Goal: Task Accomplishment & Management: Use online tool/utility

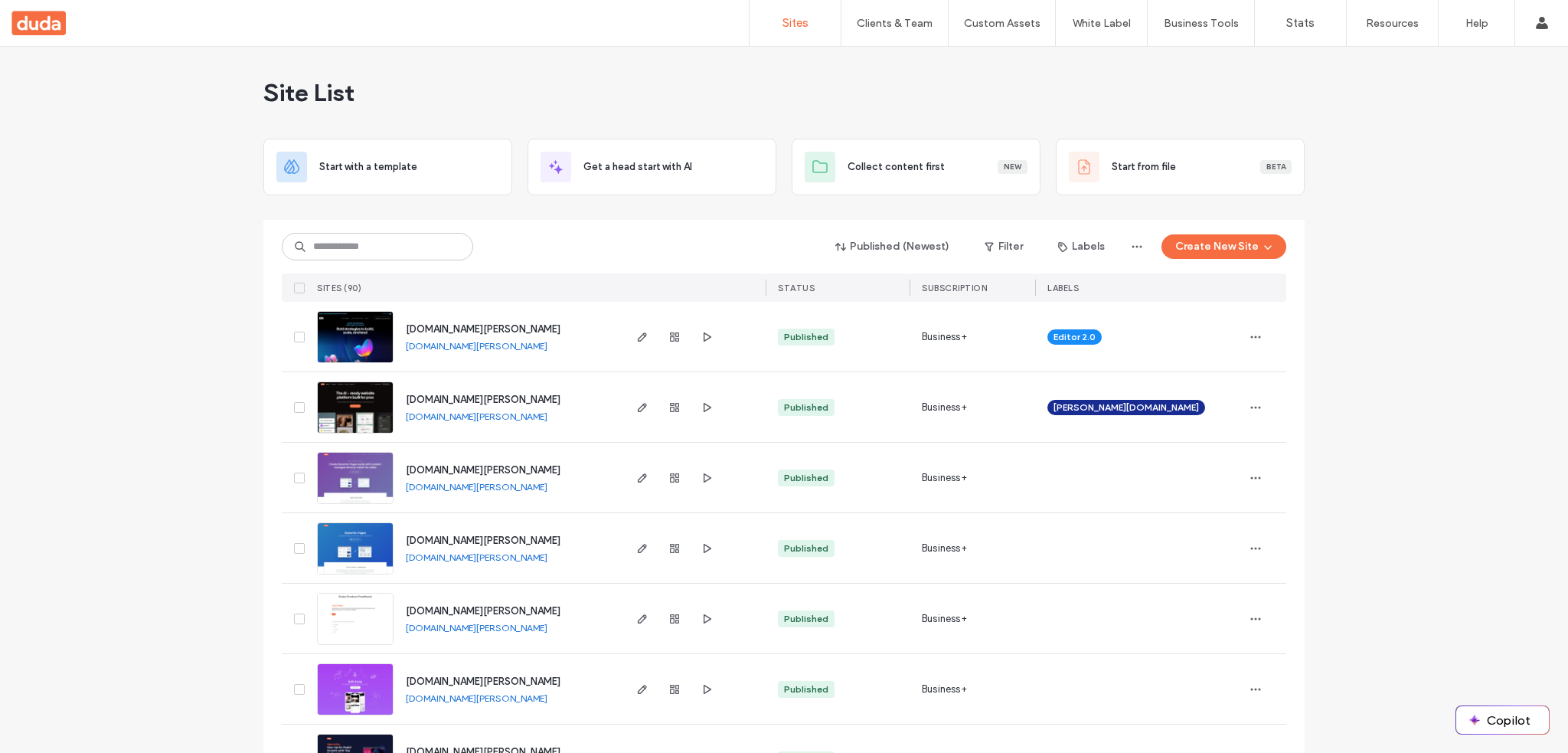
click at [451, 400] on span "[DOMAIN_NAME][PERSON_NAME]" at bounding box center [483, 399] width 155 height 11
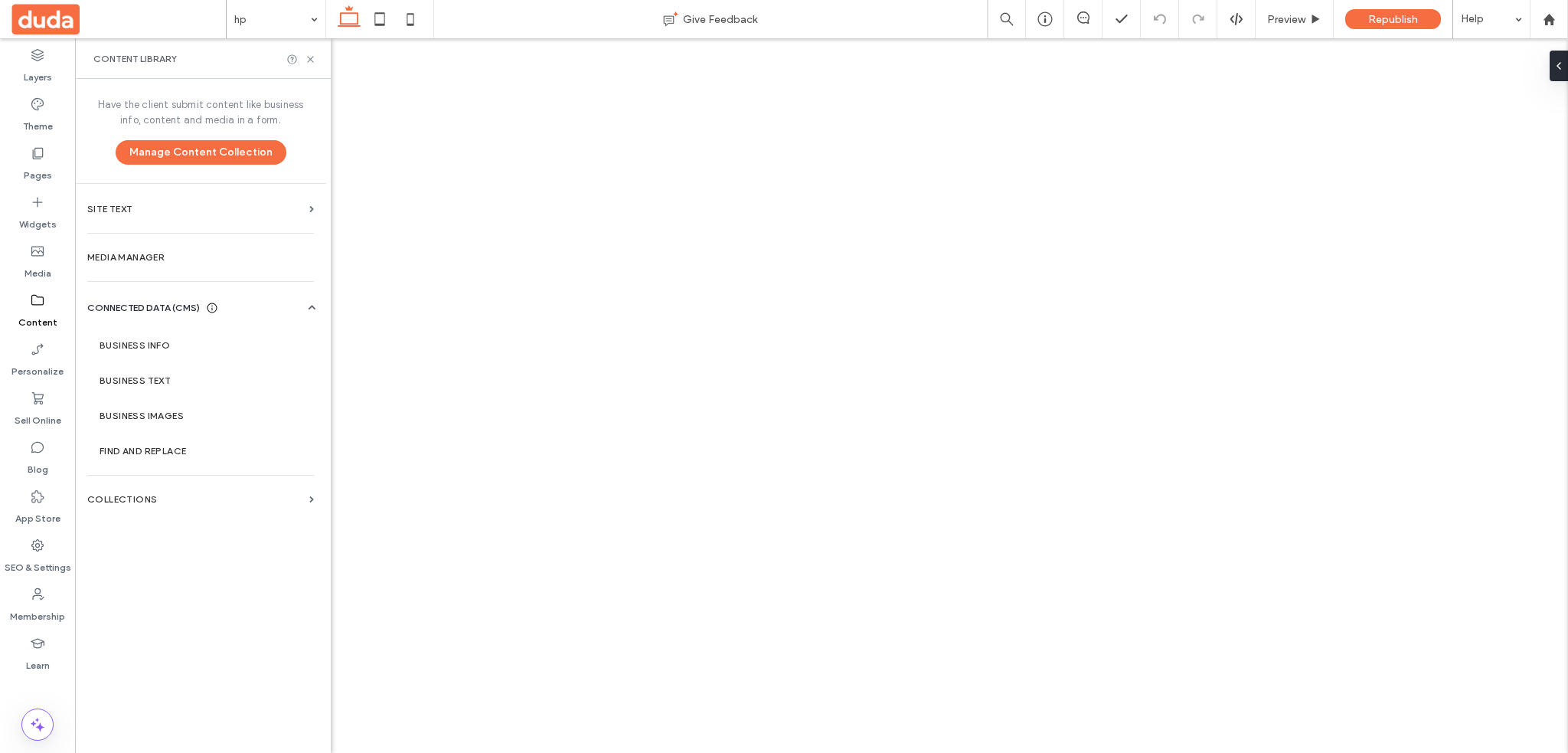
click at [209, 489] on section "Collections" at bounding box center [200, 499] width 251 height 35
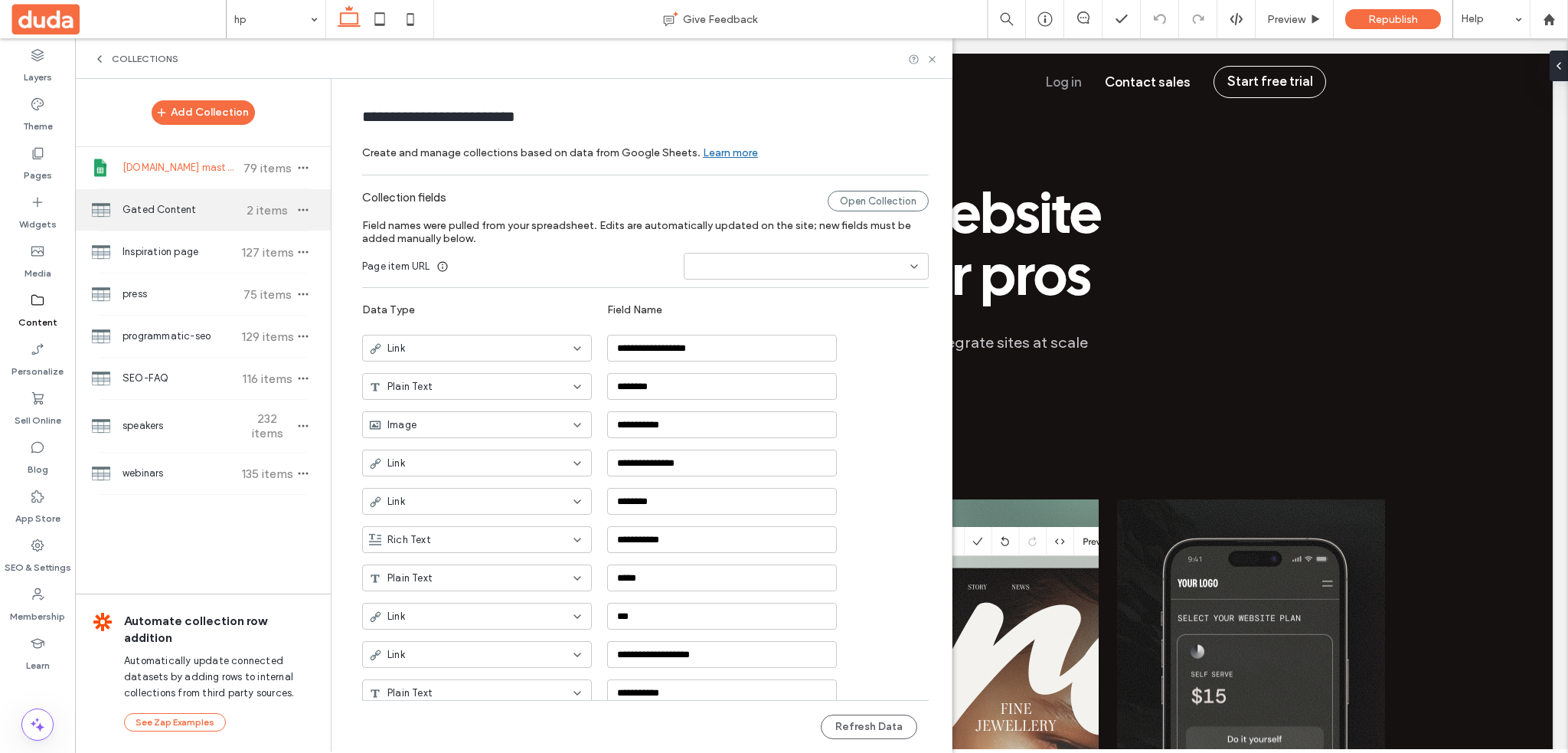
click at [159, 209] on span "Gated Content" at bounding box center [179, 209] width 114 height 15
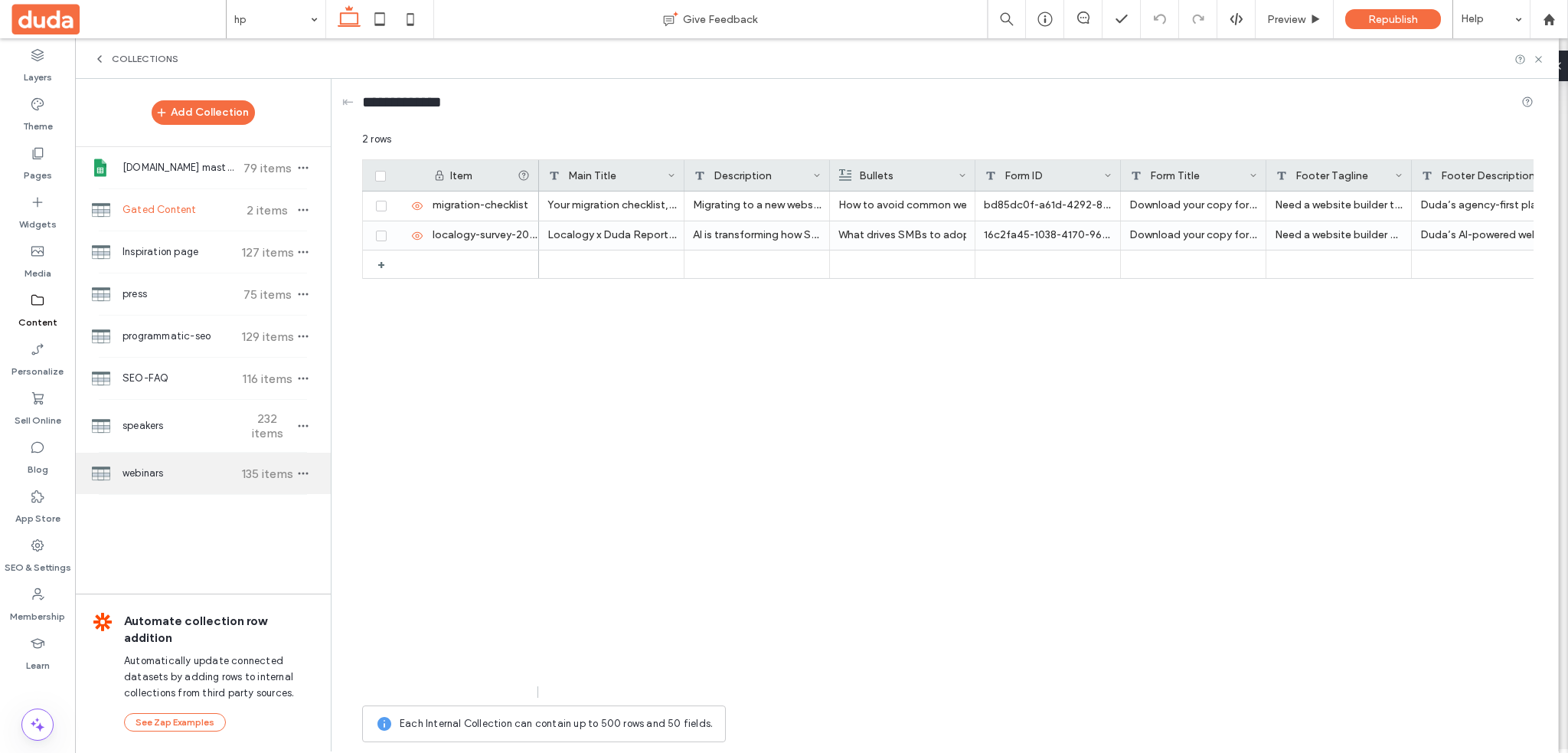
click at [164, 465] on span "webinars" at bounding box center [179, 473] width 114 height 15
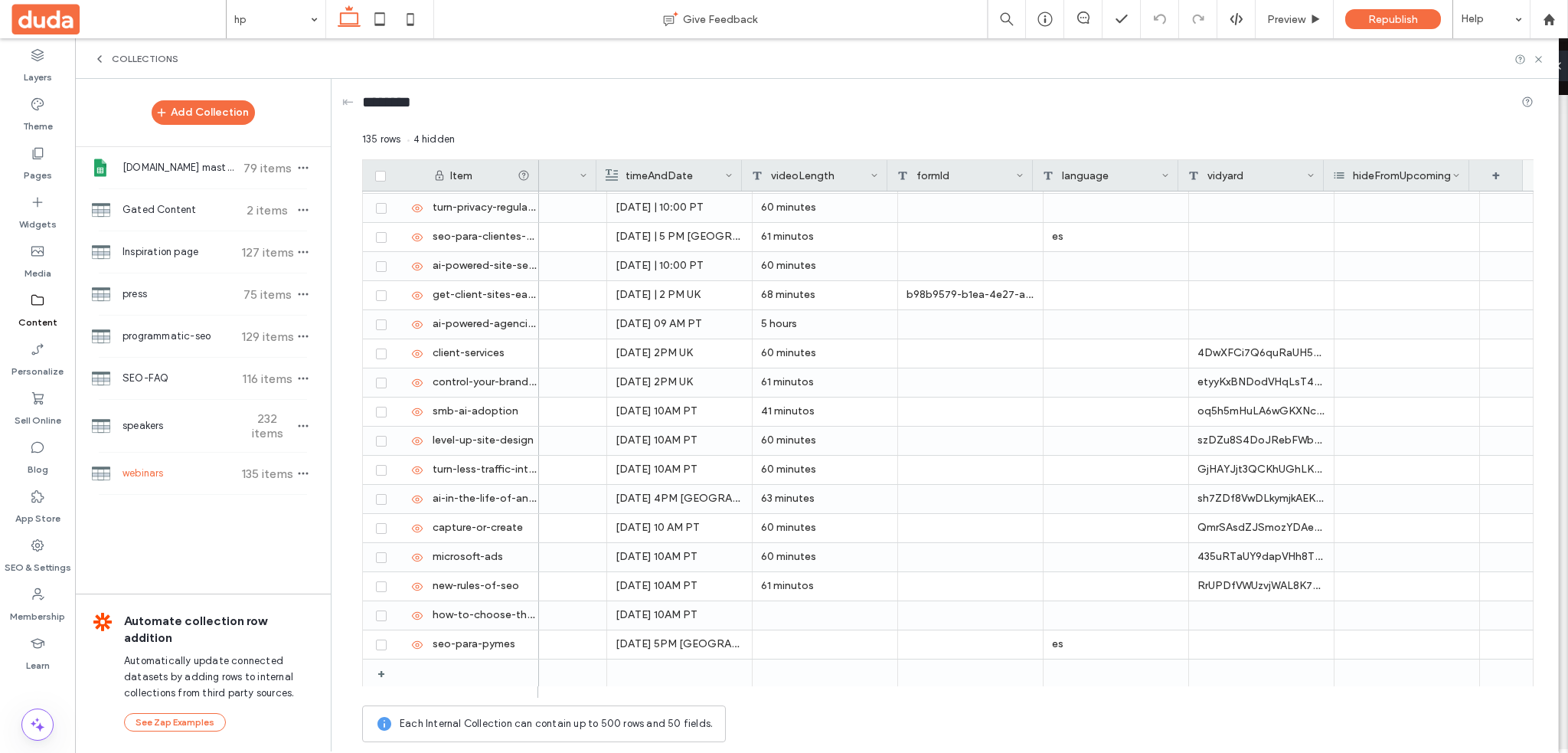
scroll to position [613, 0]
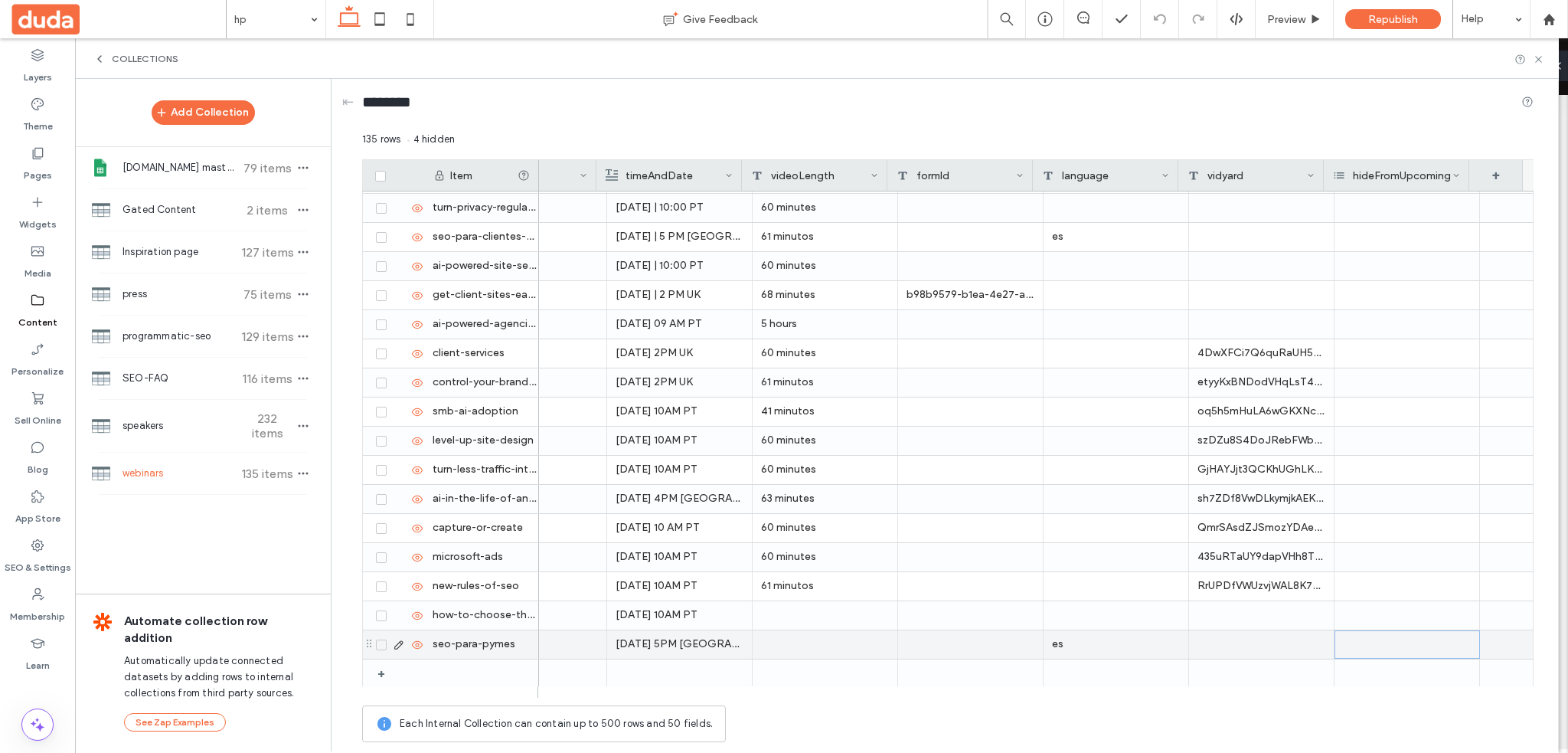
click at [1443, 636] on div at bounding box center [1407, 644] width 146 height 29
click at [1445, 641] on div at bounding box center [1407, 644] width 146 height 29
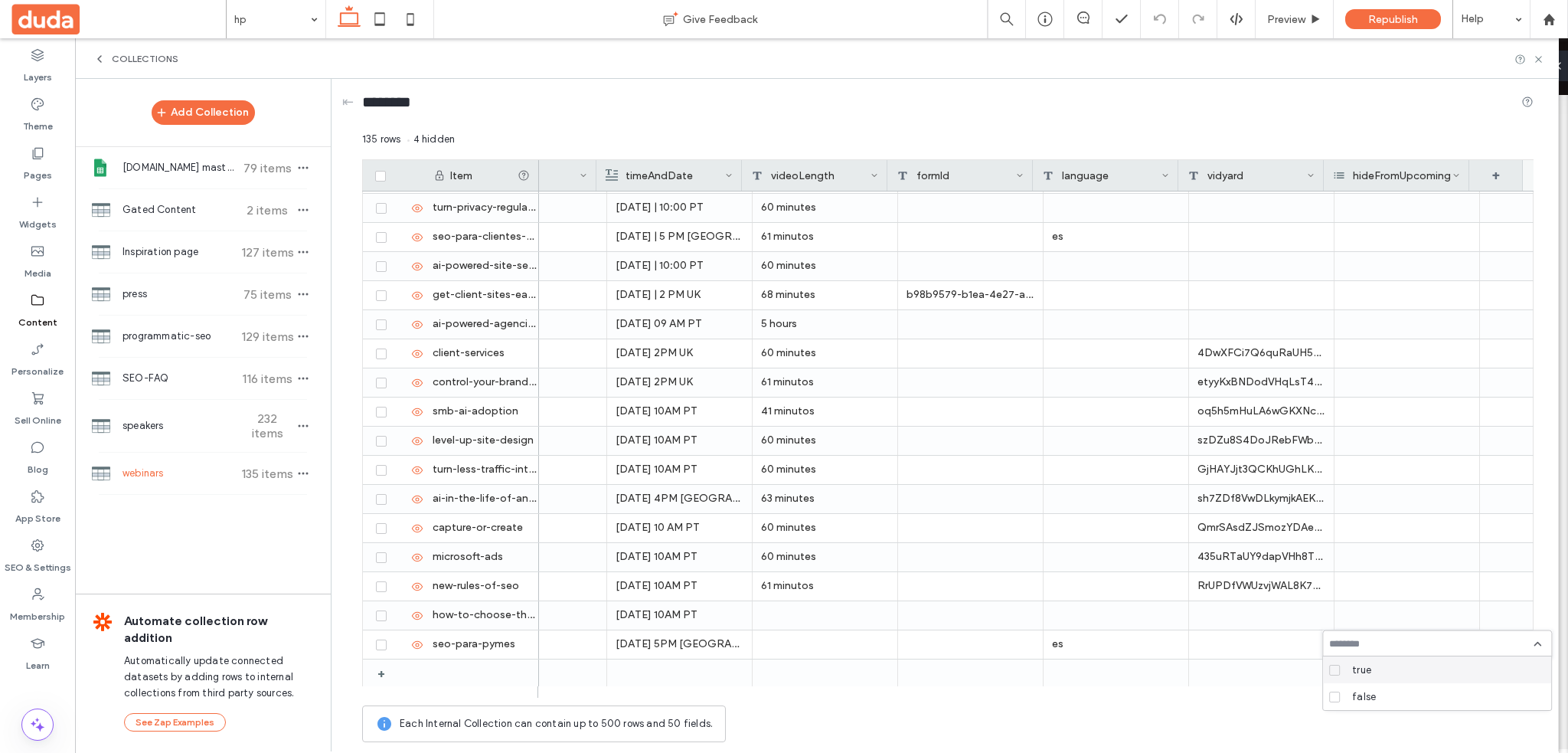
click at [1398, 679] on div "true" at bounding box center [1442, 669] width 193 height 27
click at [1227, 743] on div "true +0 true +0 135 rows 4 hidden Drag here to set row groups Drag here to set …" at bounding box center [948, 441] width 1172 height 618
click at [311, 464] on span "button" at bounding box center [303, 473] width 19 height 19
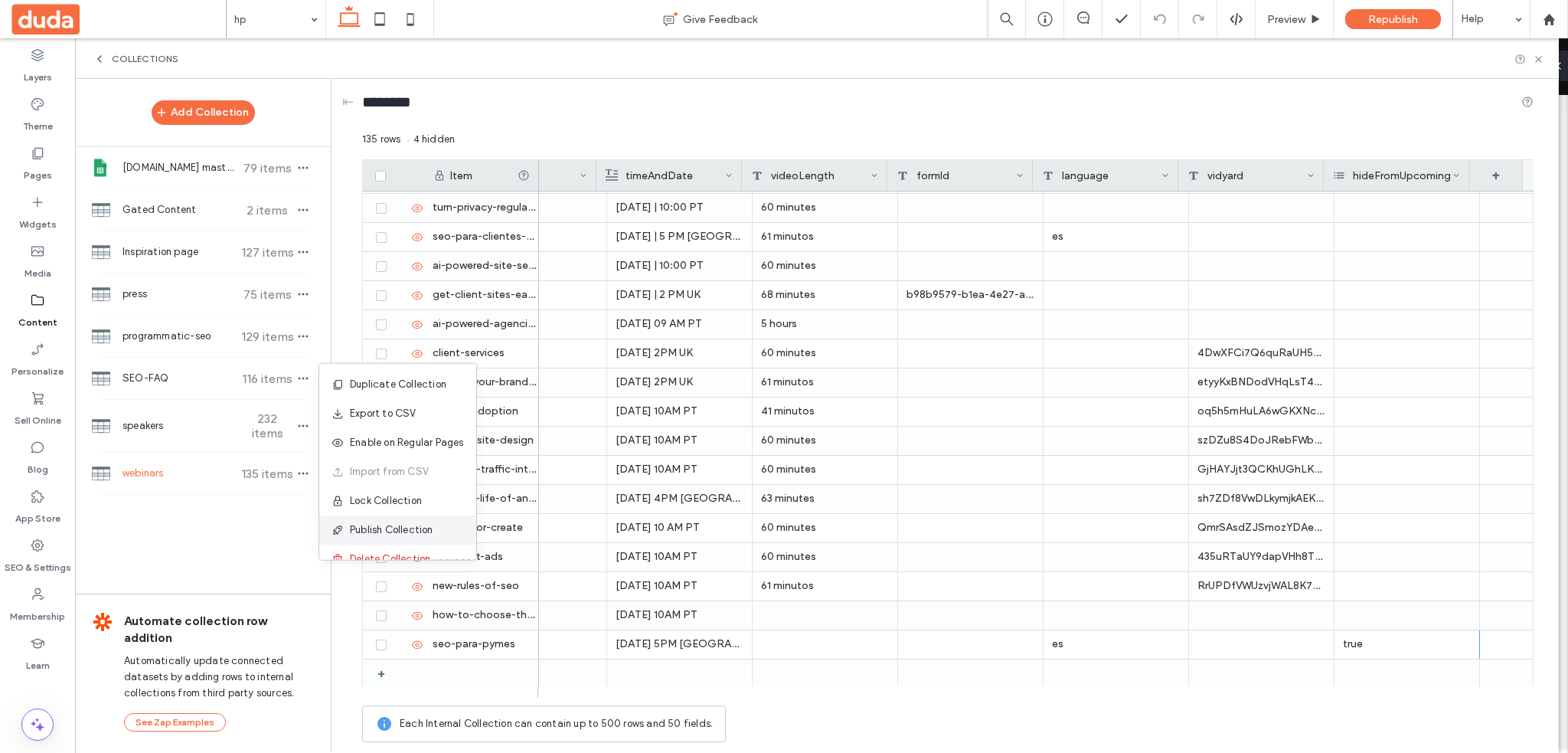
click at [432, 523] on span "Publish Collection" at bounding box center [391, 530] width 83 height 15
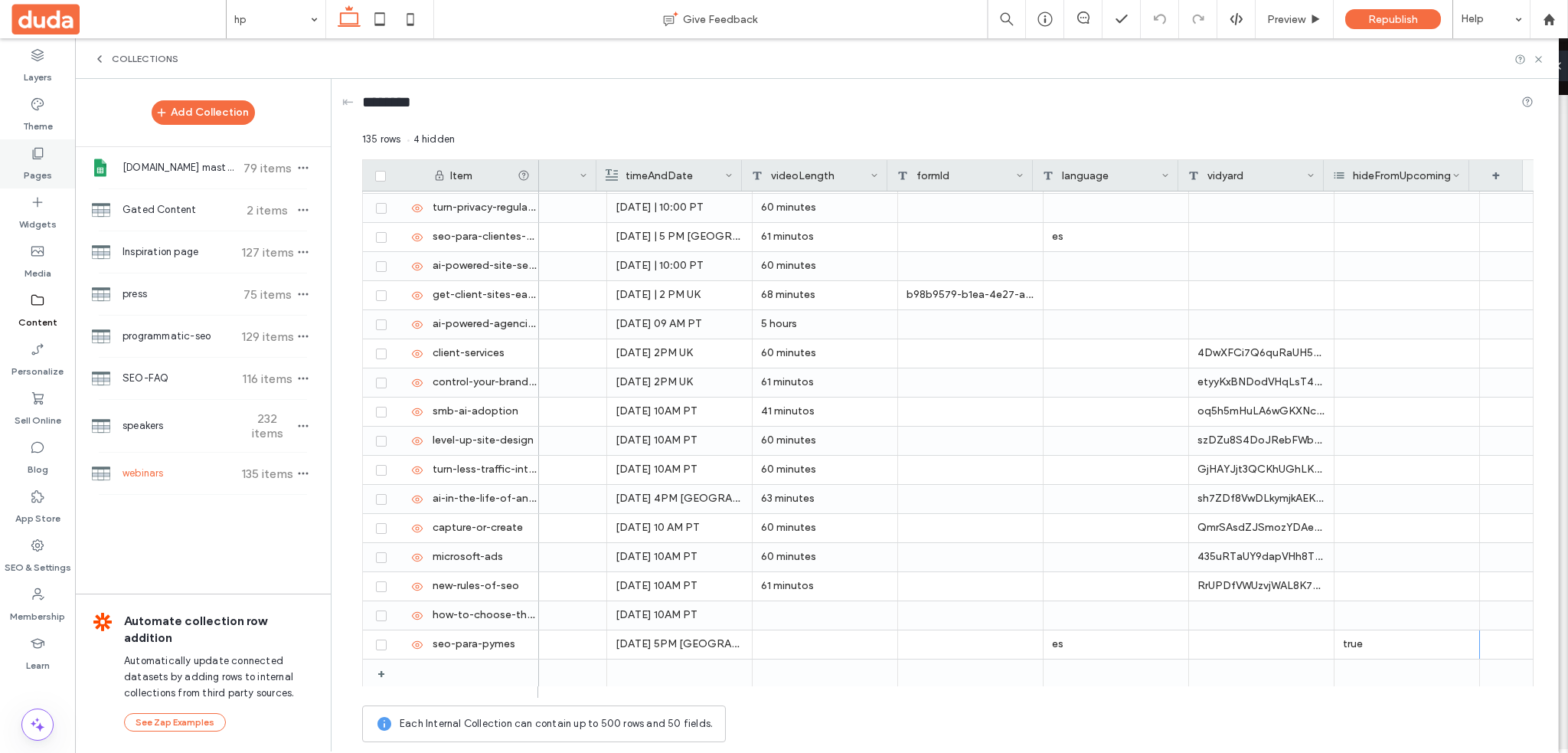
click at [42, 162] on label "Pages" at bounding box center [37, 171] width 29 height 21
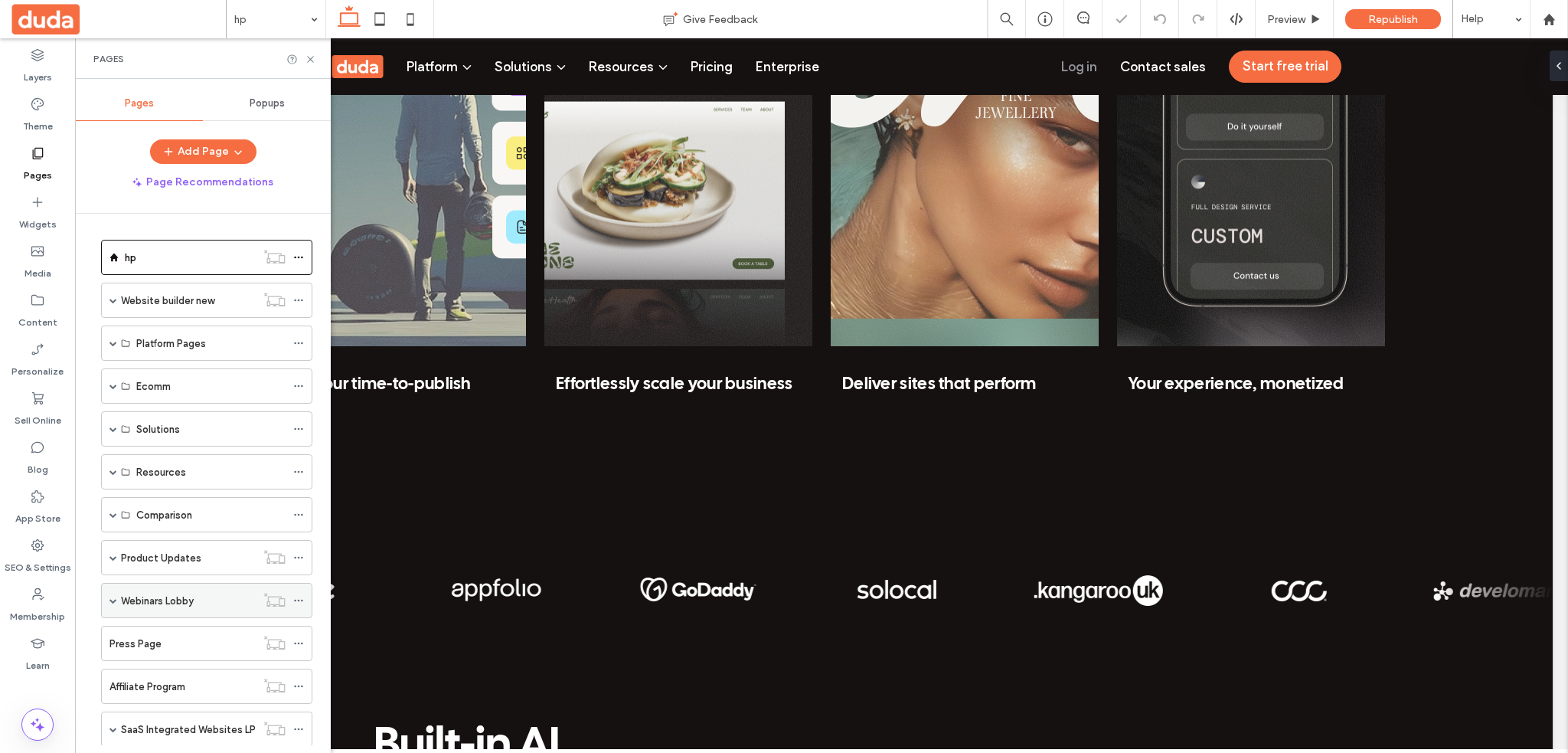
click at [149, 593] on label "Webinars Lobby" at bounding box center [156, 601] width 73 height 27
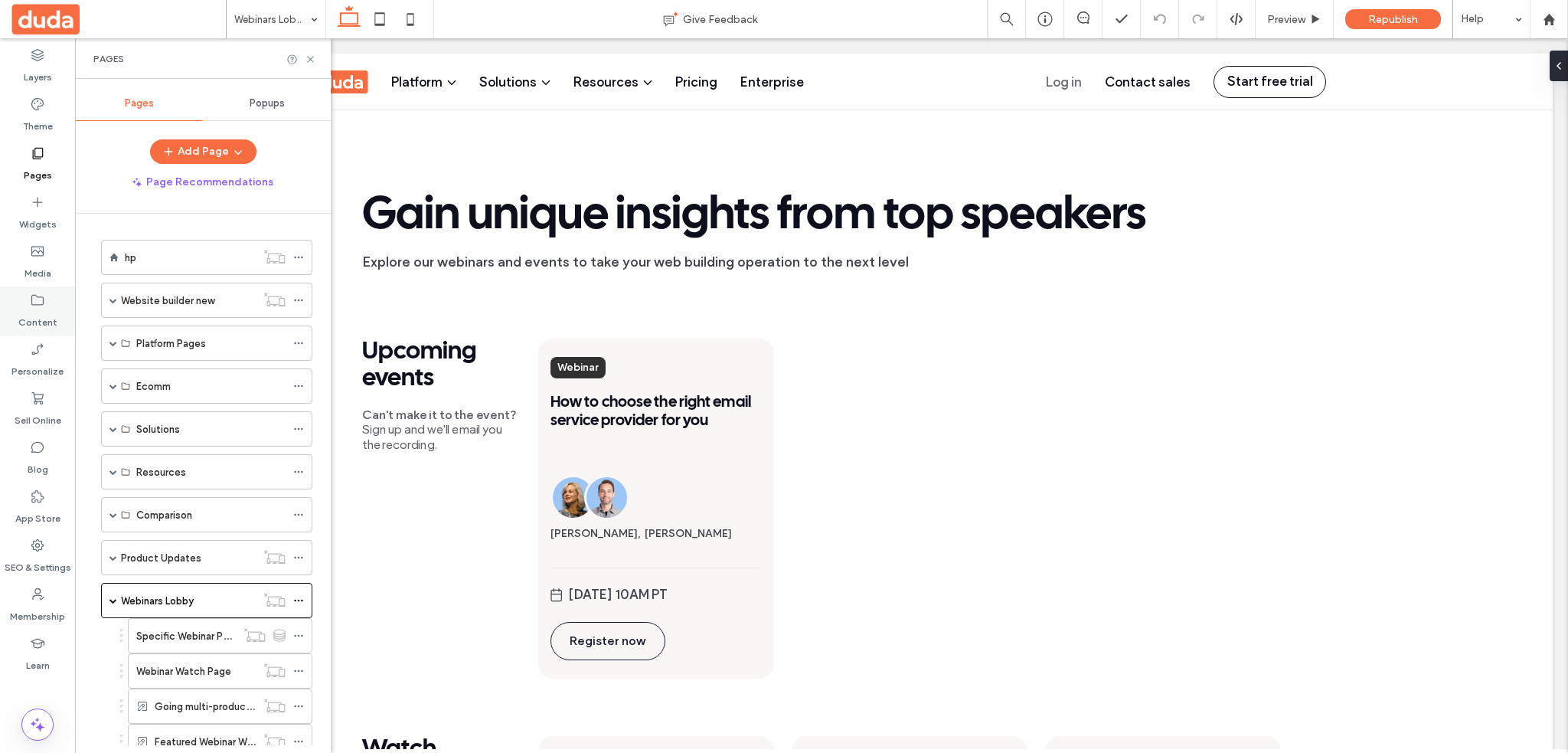
click at [68, 315] on div "Content" at bounding box center [37, 310] width 75 height 49
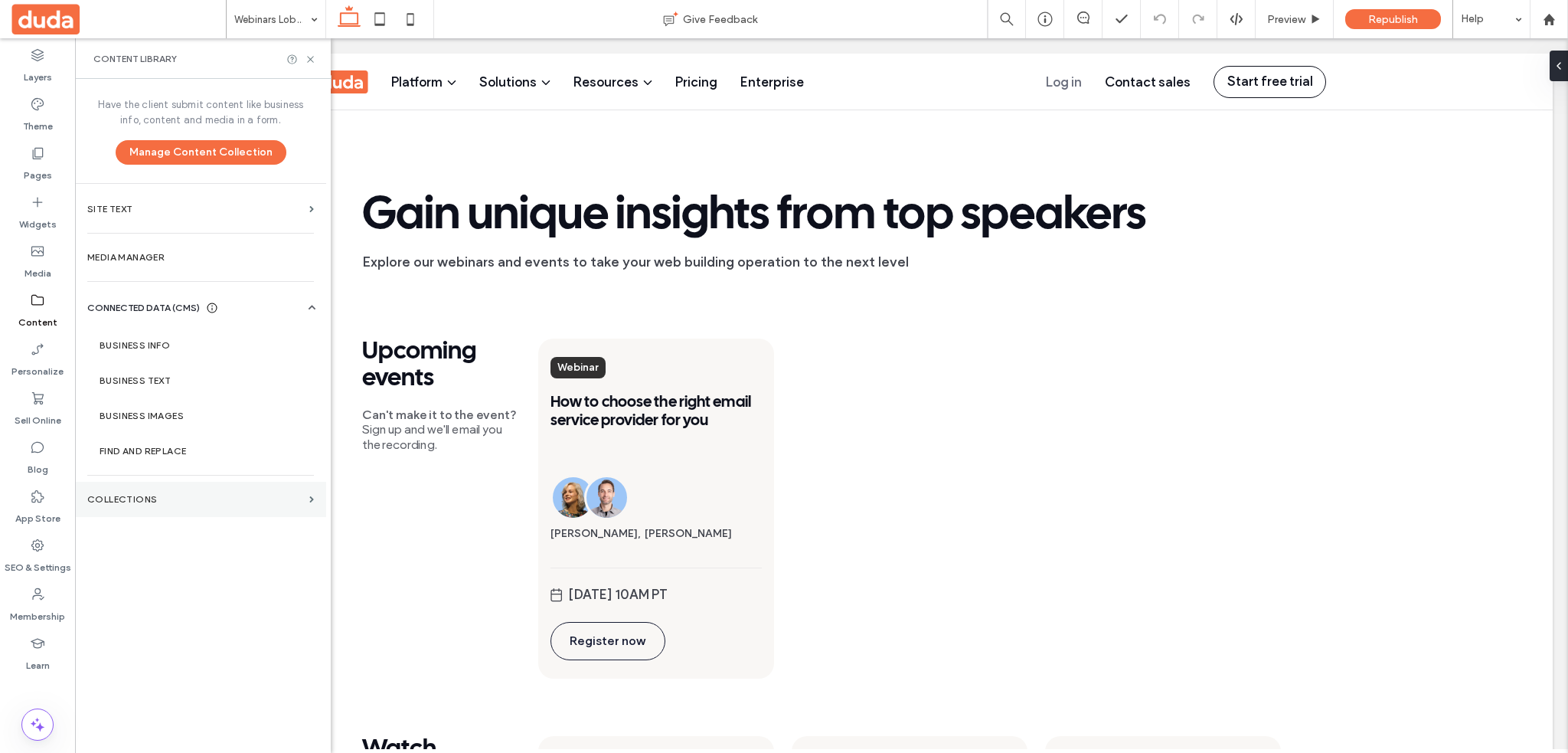
click at [197, 508] on section "Collections" at bounding box center [200, 499] width 251 height 35
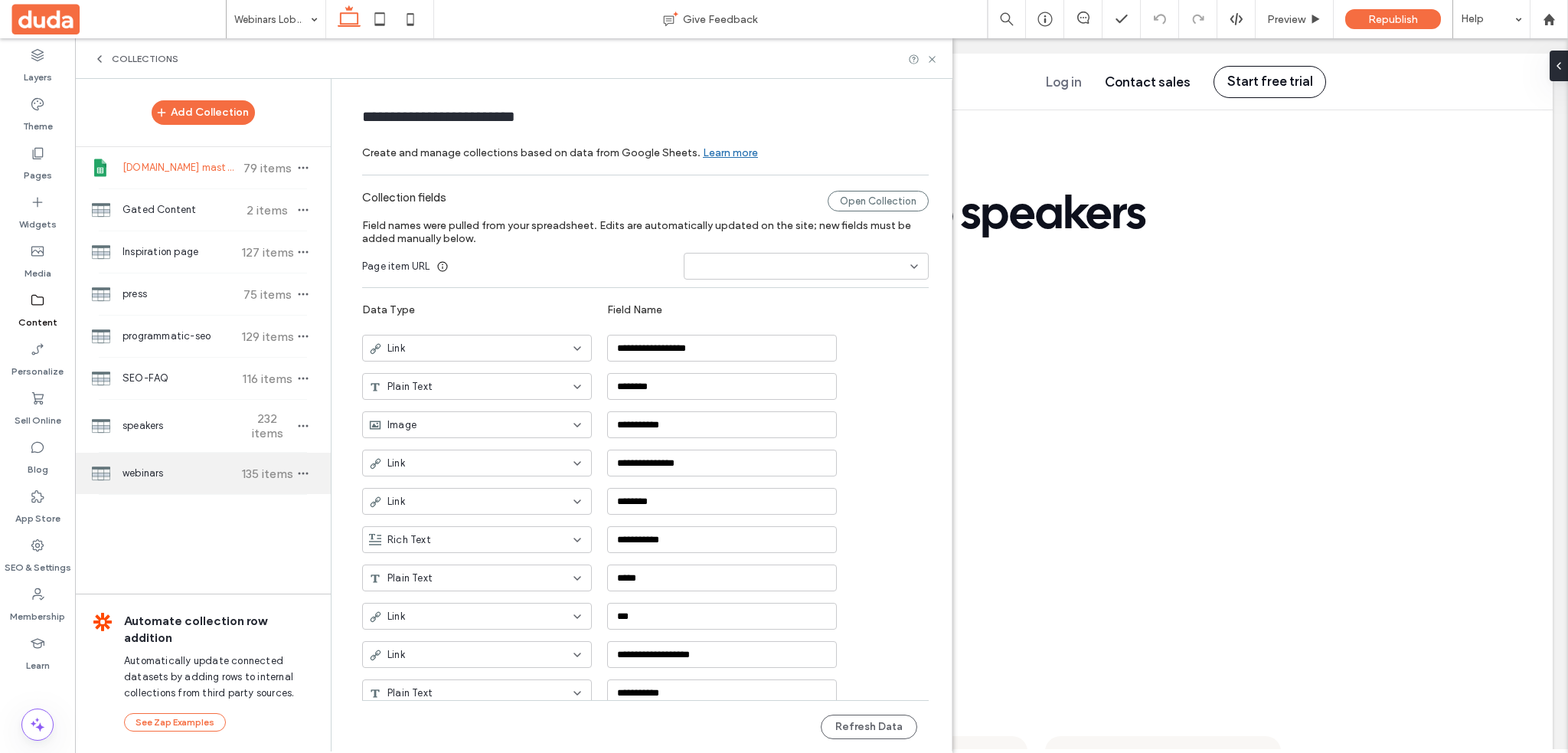
click at [144, 465] on span "webinars" at bounding box center [179, 473] width 114 height 15
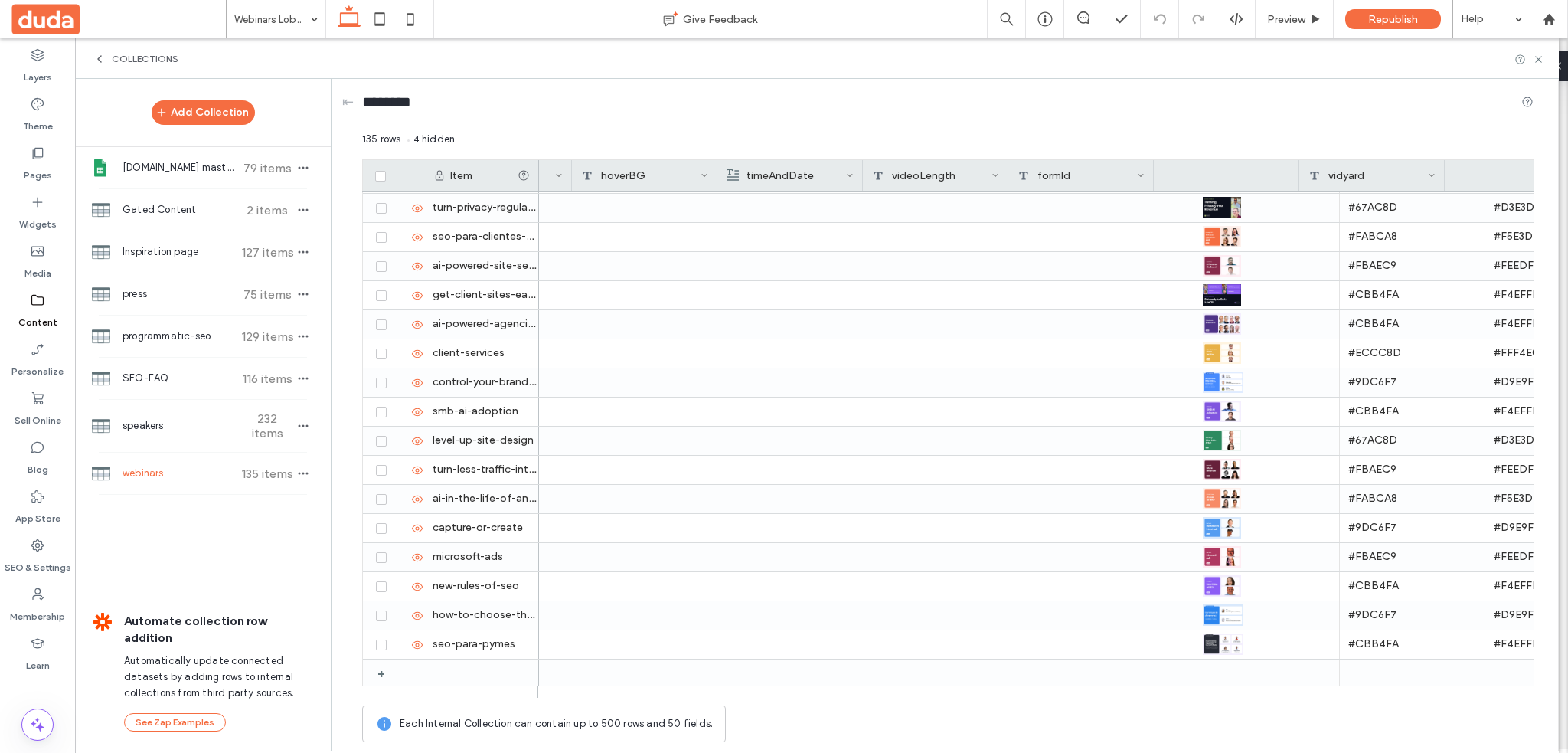
scroll to position [0, 2707]
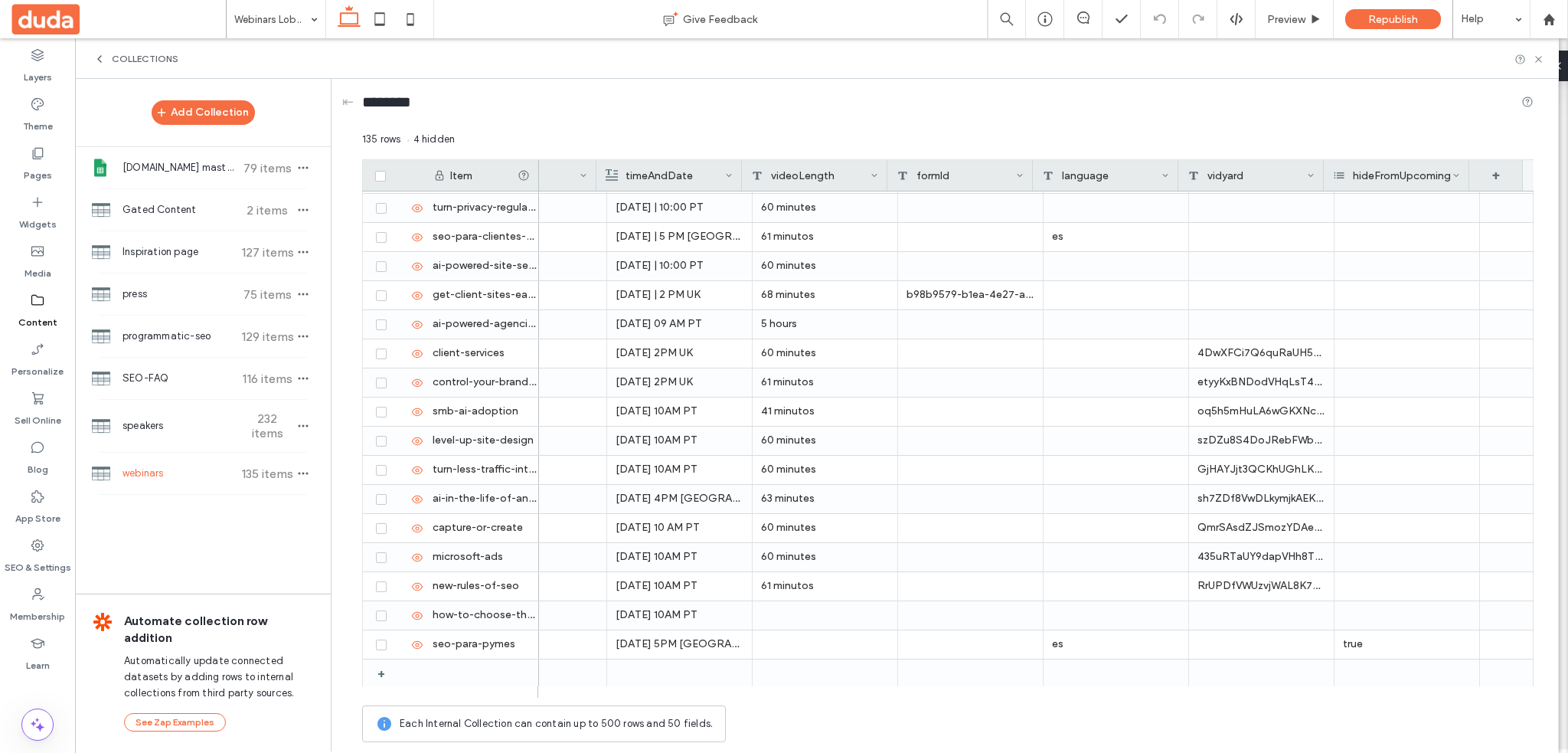
drag, startPoint x: 769, startPoint y: 687, endPoint x: 1492, endPoint y: 689, distance: 723.0
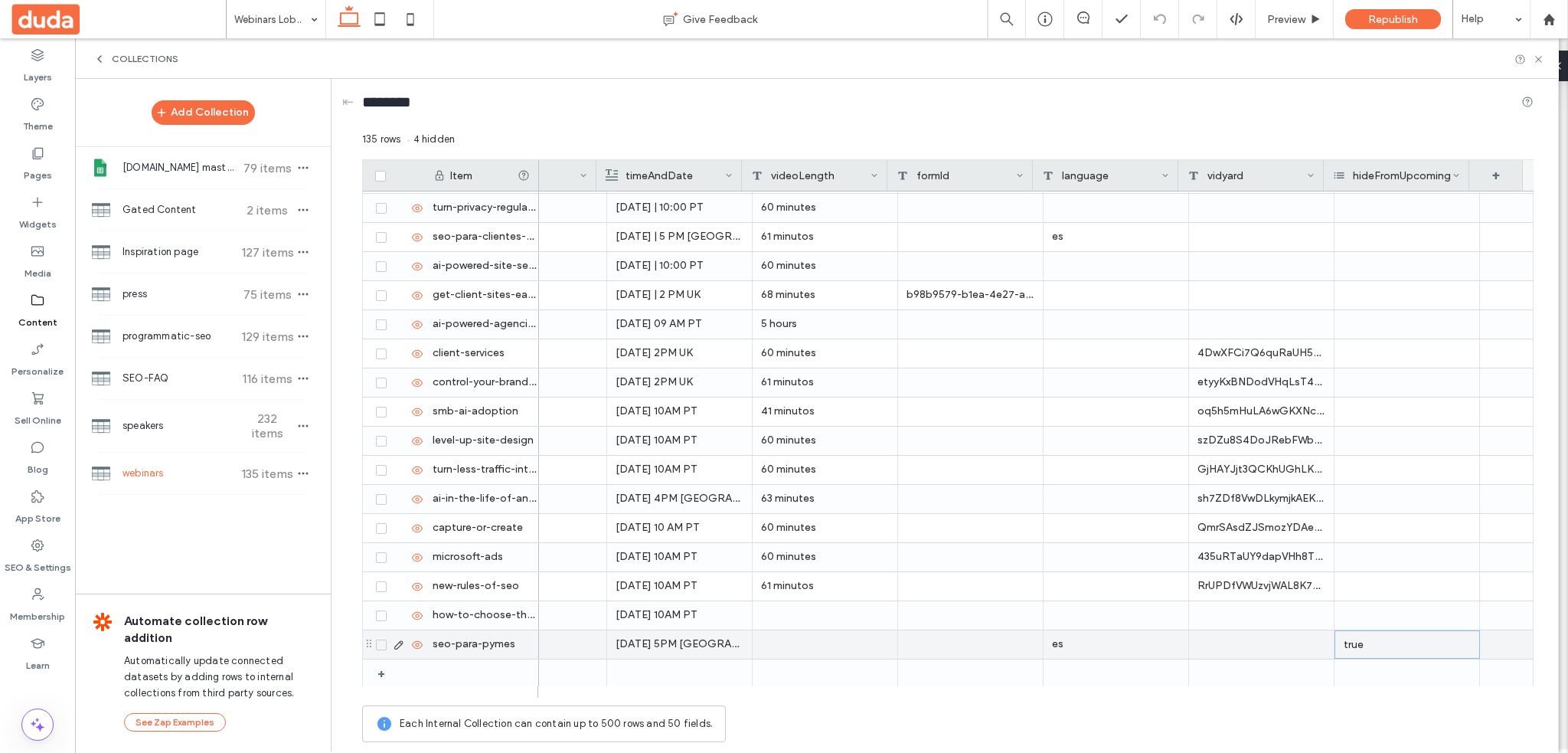
click at [1406, 642] on div "true" at bounding box center [1407, 644] width 146 height 29
click at [1403, 647] on div "true" at bounding box center [1407, 644] width 146 height 29
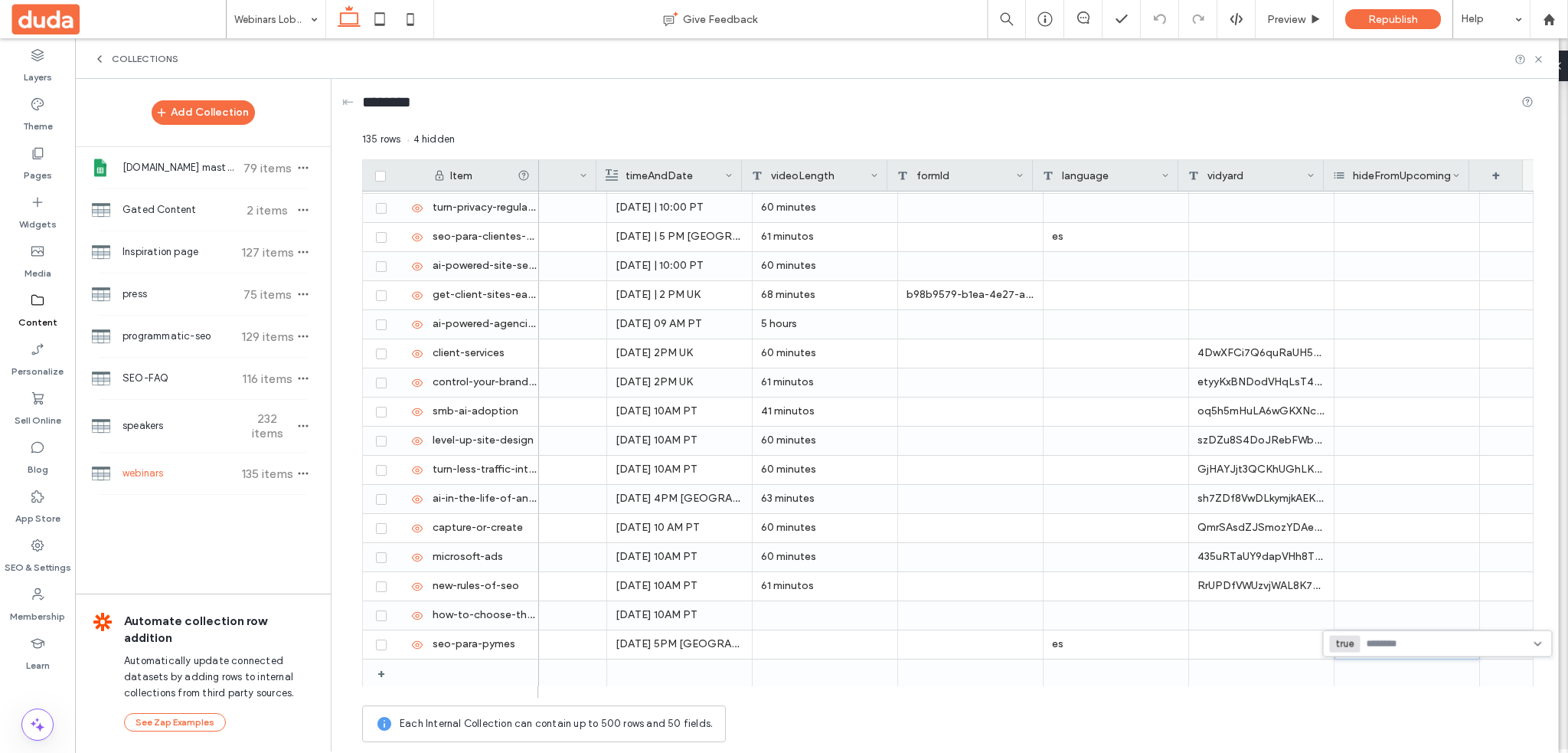
click at [1403, 647] on input at bounding box center [1419, 643] width 106 height 12
click at [1280, 731] on div "Each Internal Collection can contain up to 500 rows and 50 fields." at bounding box center [948, 723] width 1172 height 37
click at [302, 467] on icon "button" at bounding box center [303, 473] width 12 height 12
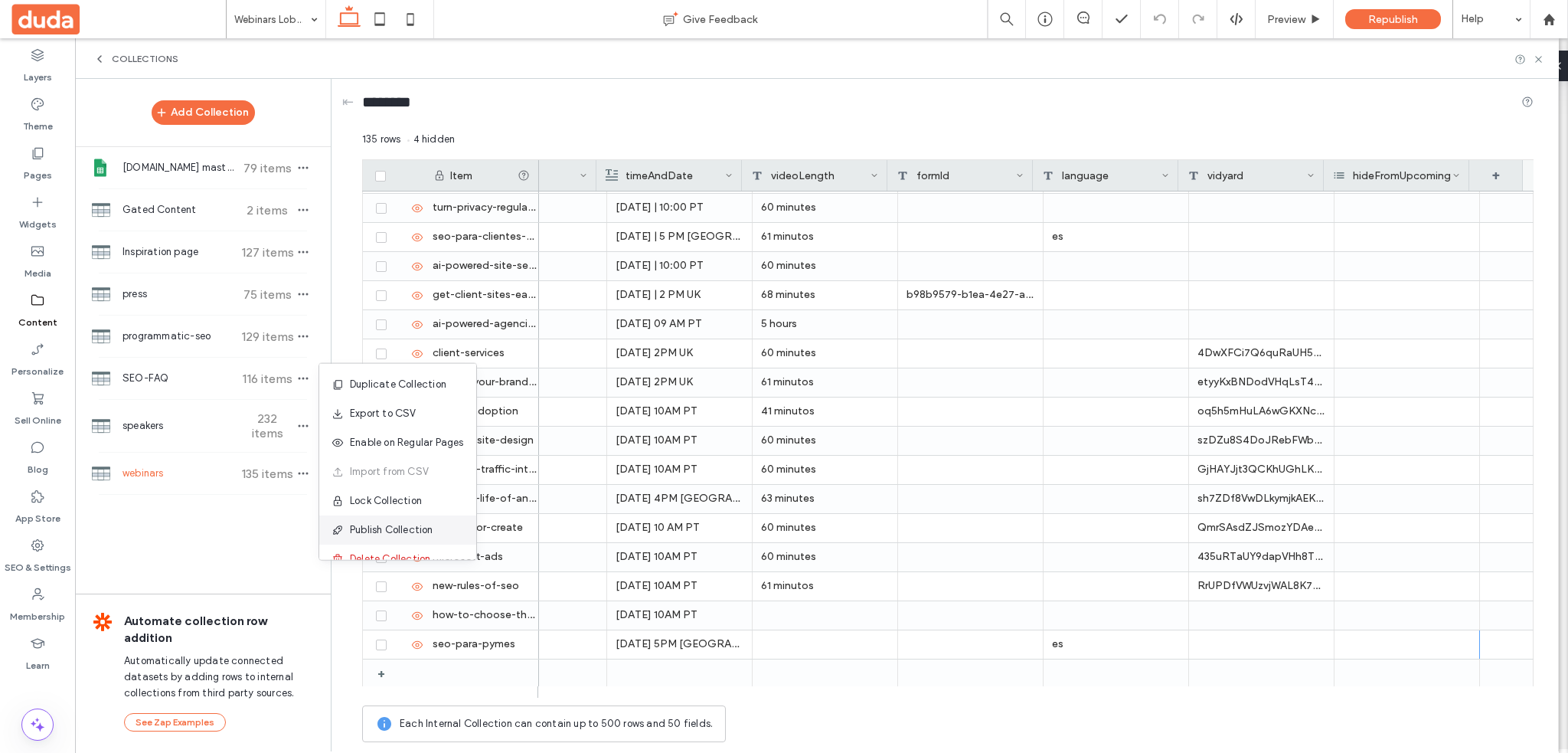
click at [427, 536] on span "Publish Collection" at bounding box center [391, 530] width 83 height 15
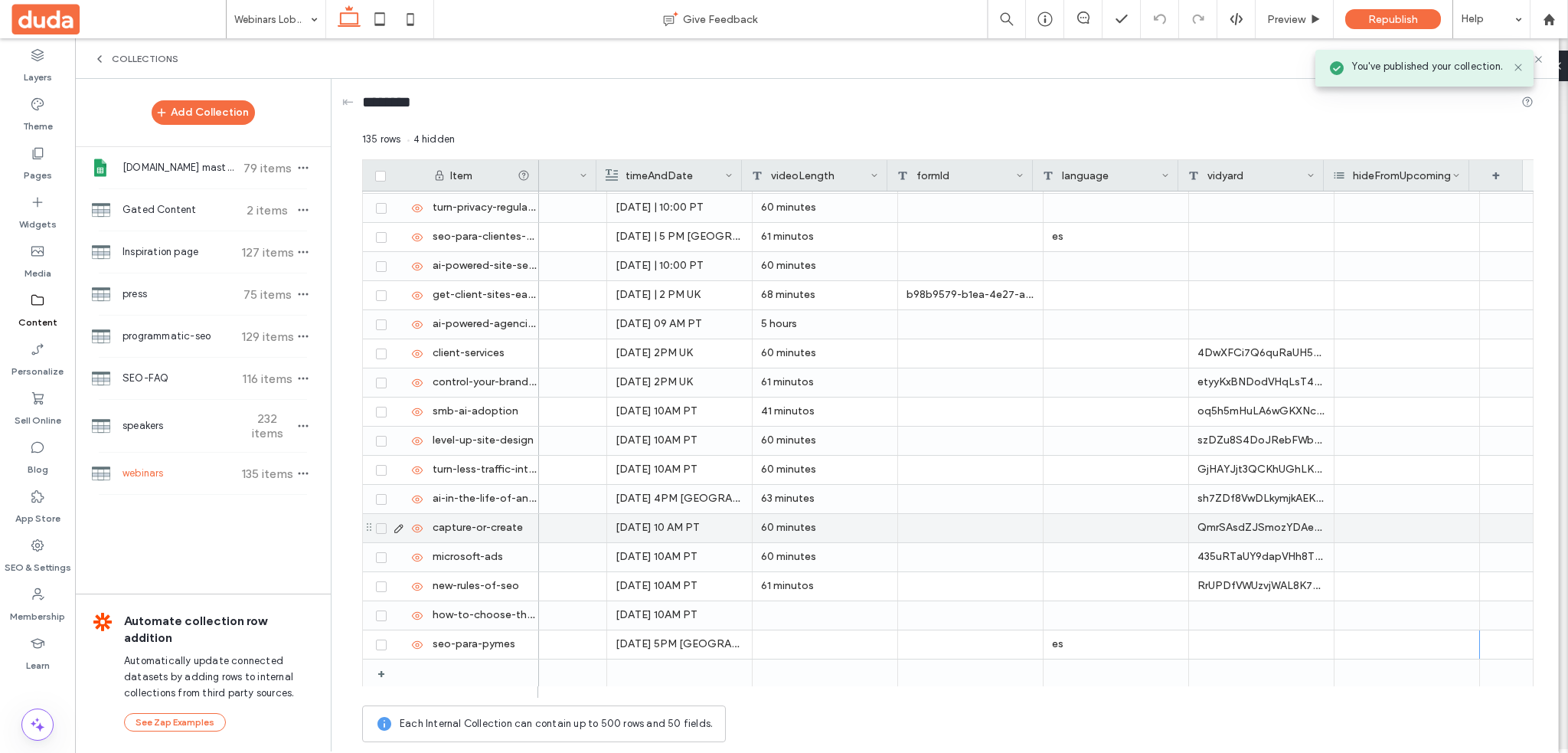
click at [429, 539] on div "capture-or-create" at bounding box center [482, 528] width 115 height 29
